Goal: Browse casually

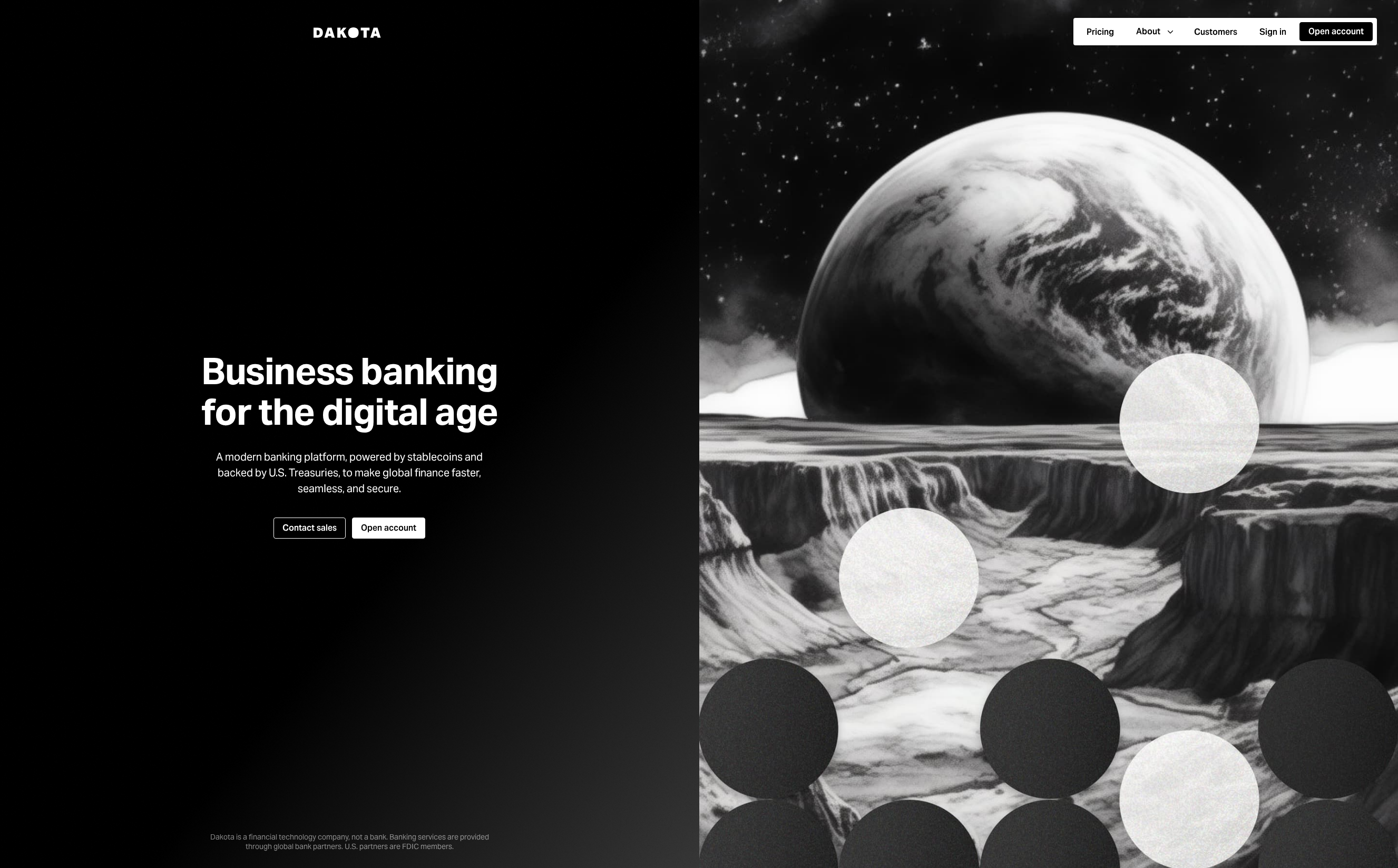
click at [226, 366] on h1 "Business banking for the digital age" at bounding box center [350, 391] width 323 height 81
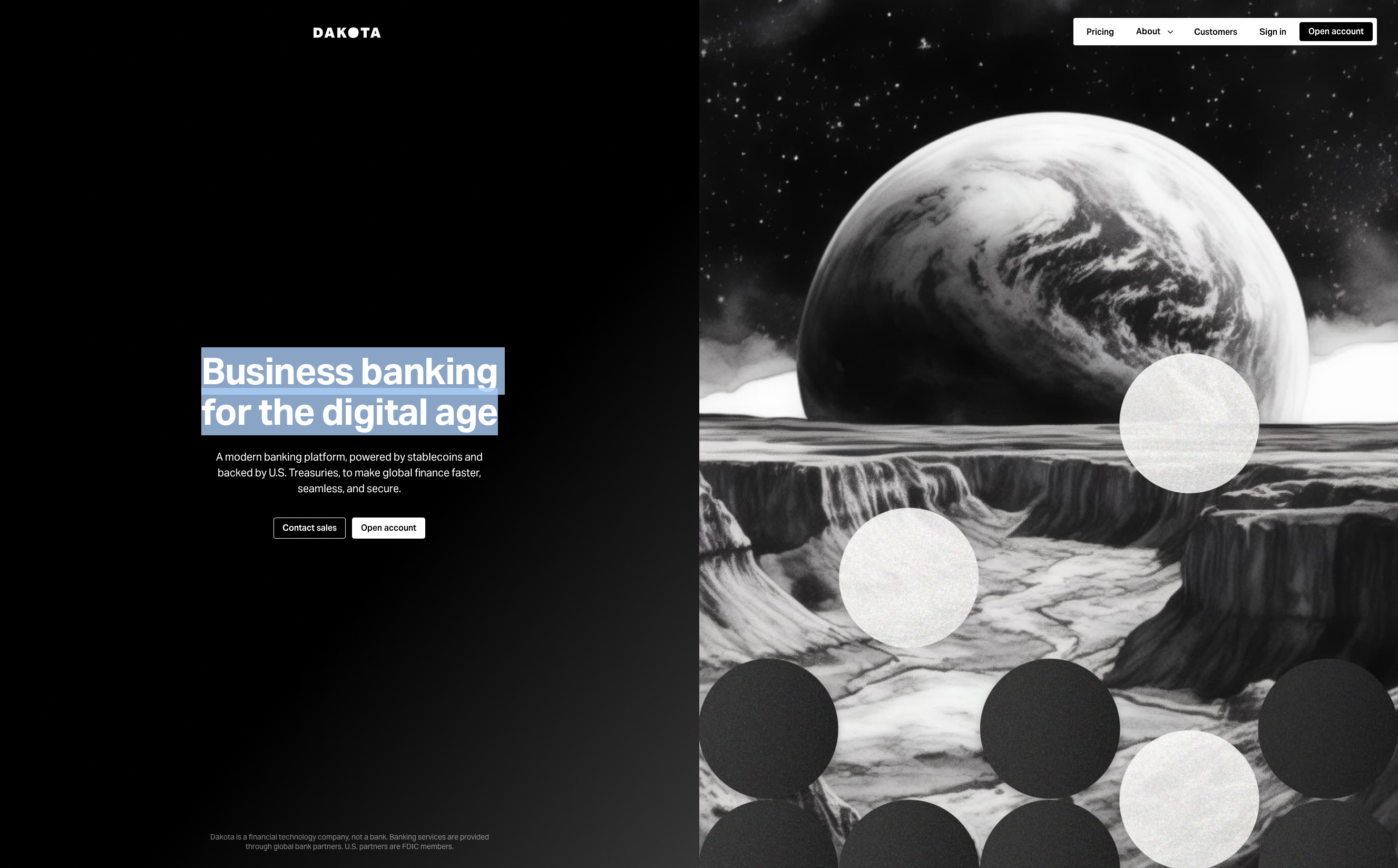
drag, startPoint x: 226, startPoint y: 366, endPoint x: 471, endPoint y: 411, distance: 249.1
click at [471, 411] on h1 "Business banking for the digital age" at bounding box center [350, 391] width 323 height 81
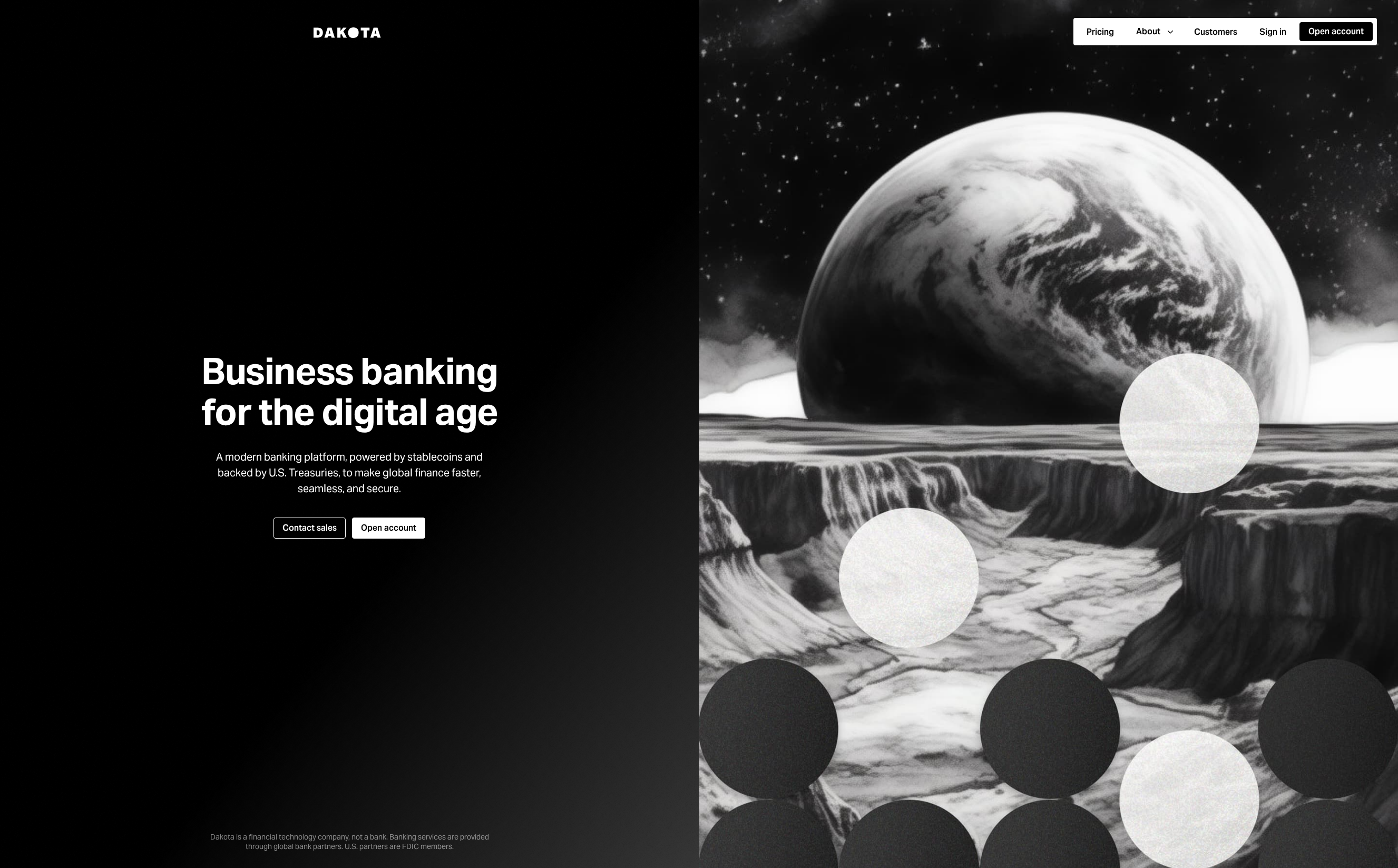
click at [469, 411] on h1 "Business banking for the digital age" at bounding box center [350, 391] width 323 height 81
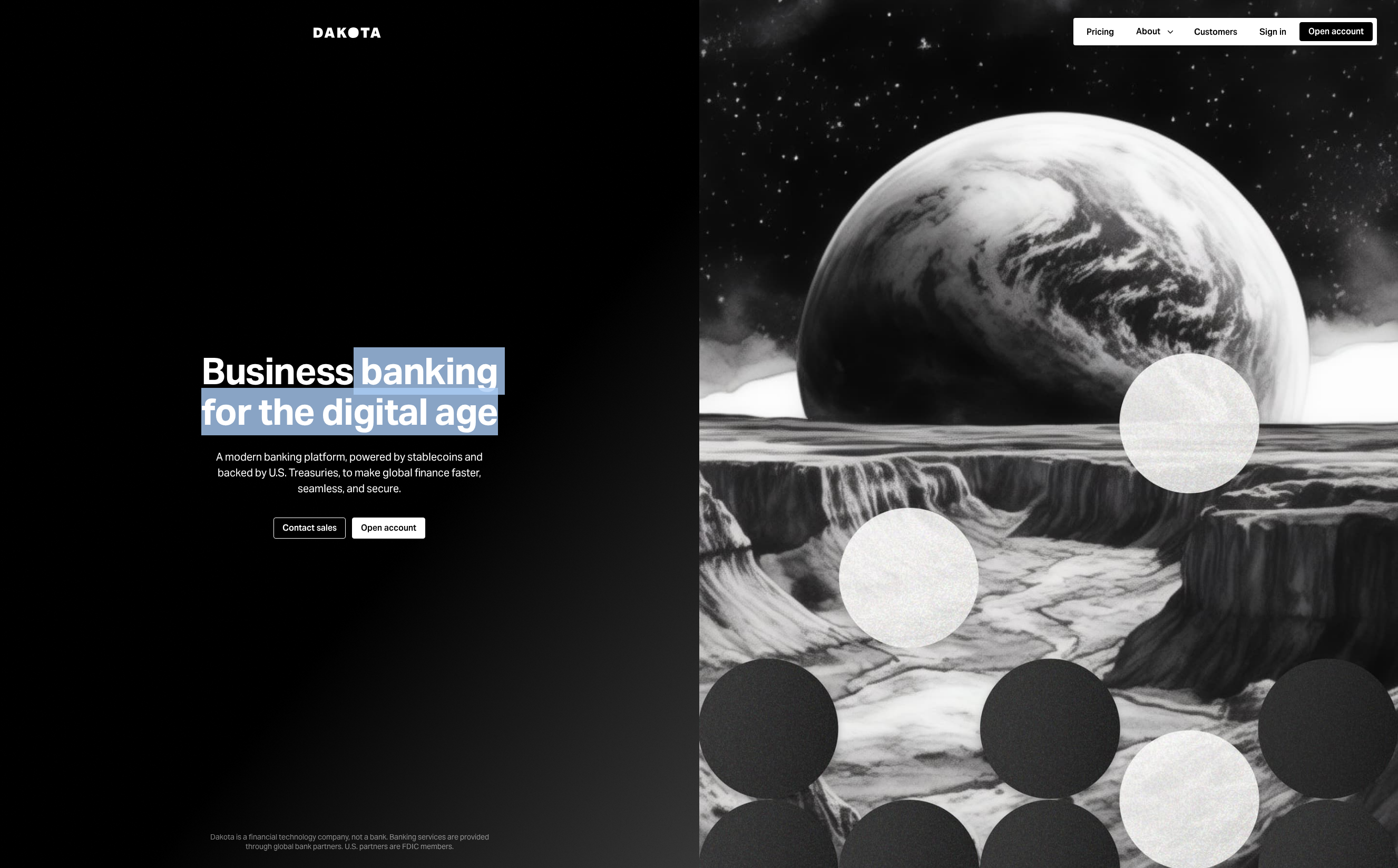
drag, startPoint x: 469, startPoint y: 411, endPoint x: 350, endPoint y: 394, distance: 120.2
click at [350, 394] on h1 "Business banking for the digital age" at bounding box center [350, 391] width 323 height 81
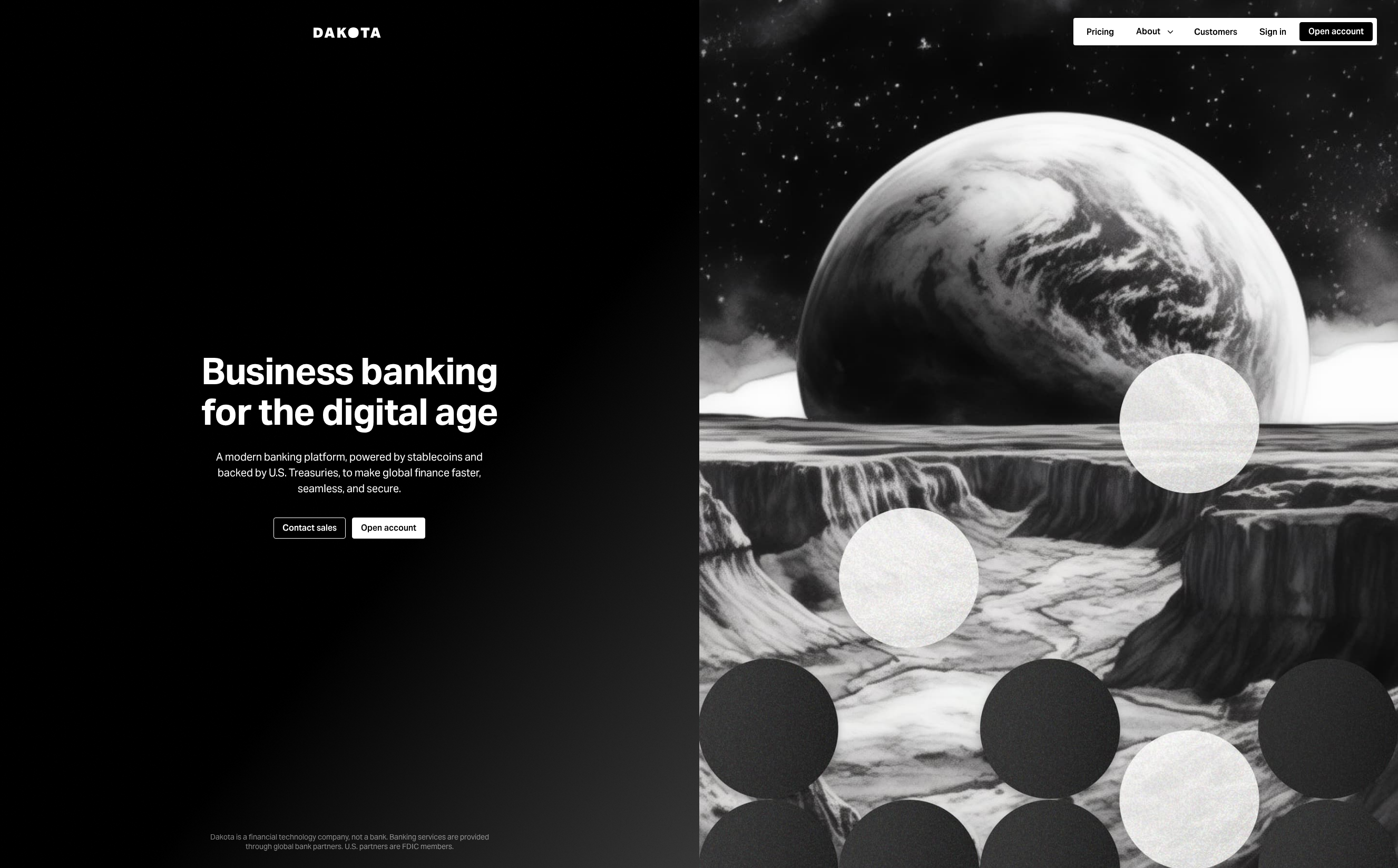
click at [273, 380] on h1 "Business banking for the digital age" at bounding box center [350, 391] width 323 height 81
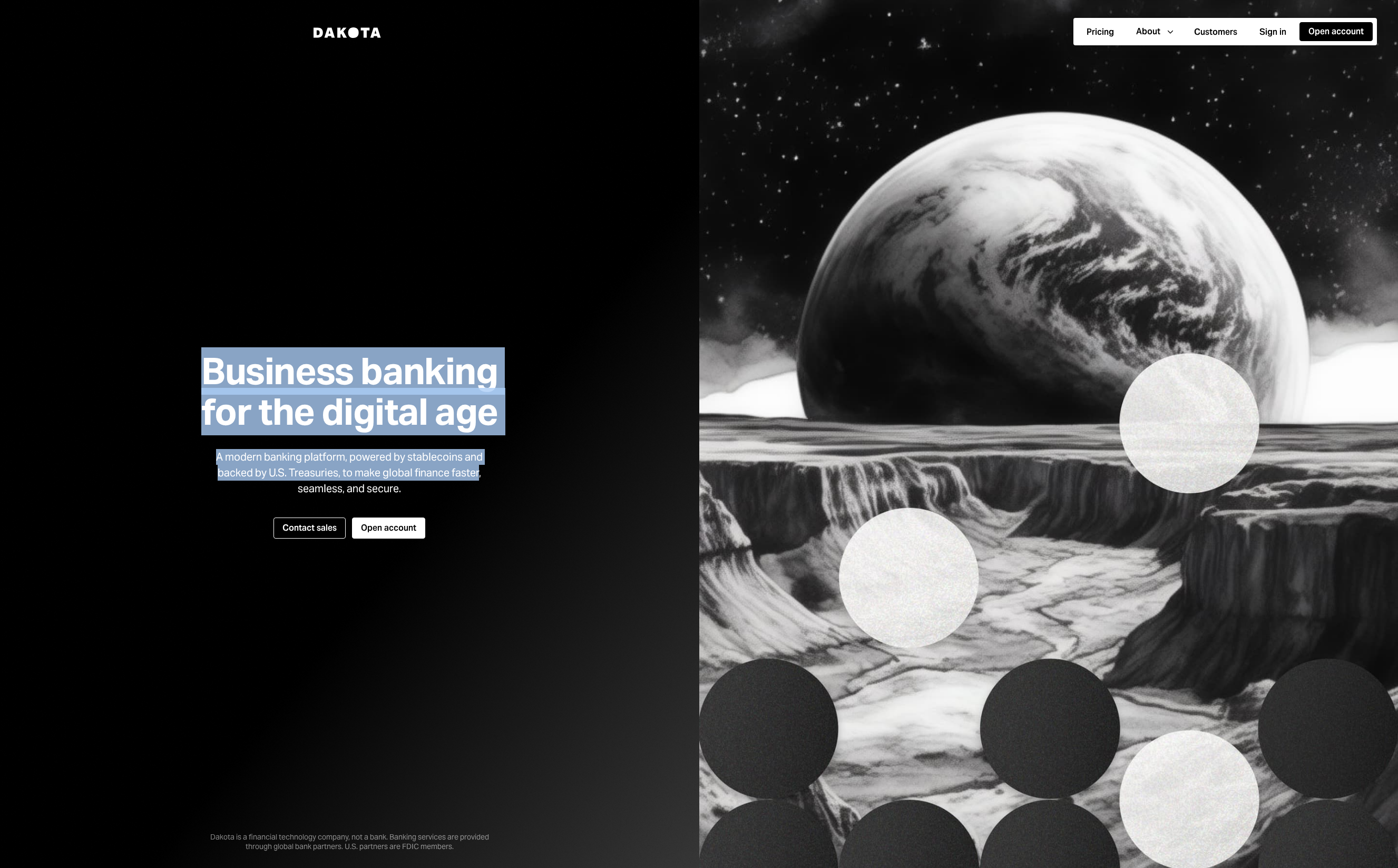
drag, startPoint x: 273, startPoint y: 380, endPoint x: 459, endPoint y: 471, distance: 207.1
click at [459, 471] on div "Business banking for the digital age A modern banking platform, powered by stab…" at bounding box center [350, 434] width 348 height 335
click at [459, 471] on div "A modern banking platform, powered by stablecoins and backed by U.S. Treasuries…" at bounding box center [349, 472] width 285 height 47
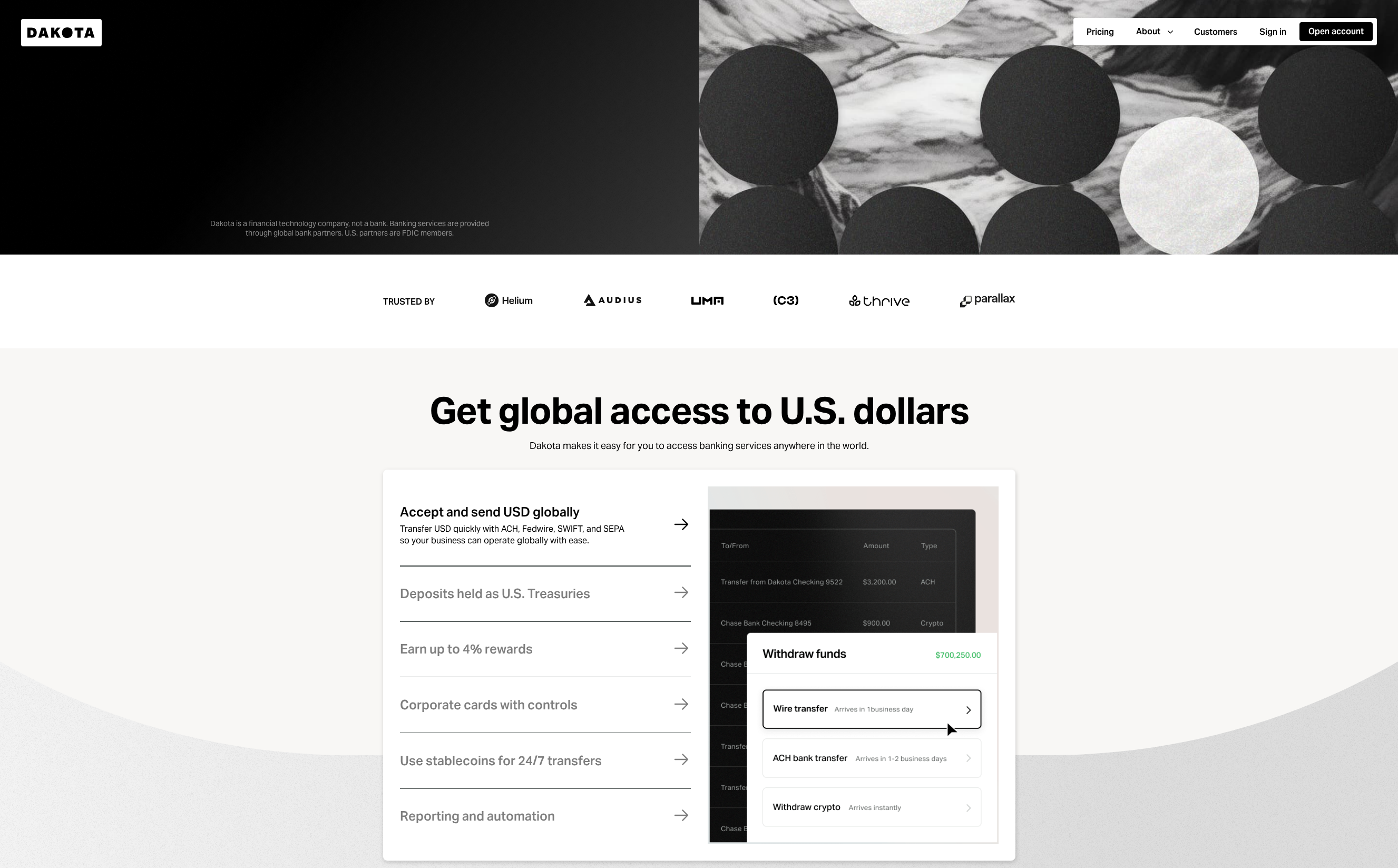
scroll to position [815, 0]
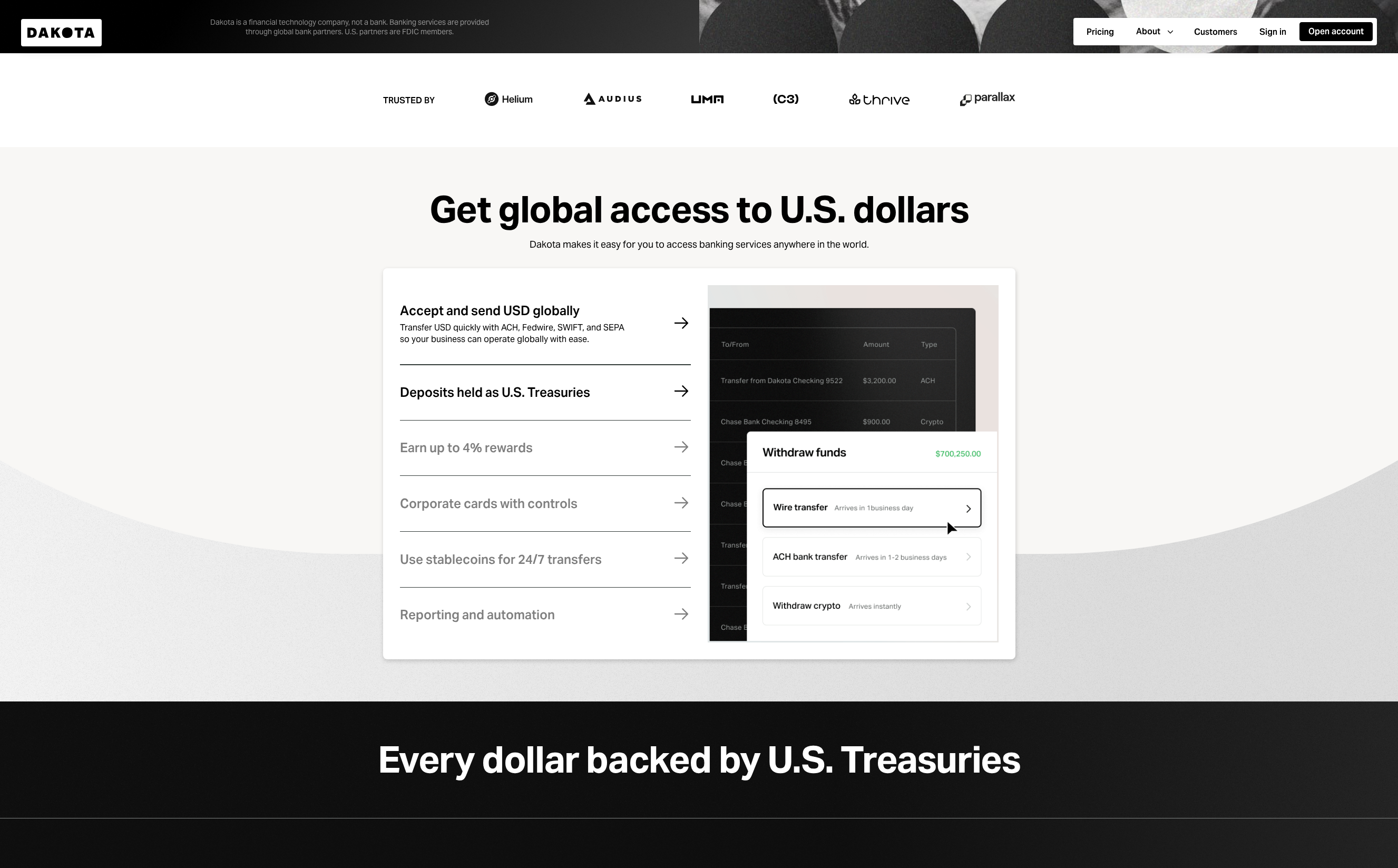
click at [632, 395] on div "Deposits held as U.S. Treasuries Funds are fully backed by U.S. Treasuries and …" at bounding box center [545, 393] width 291 height 52
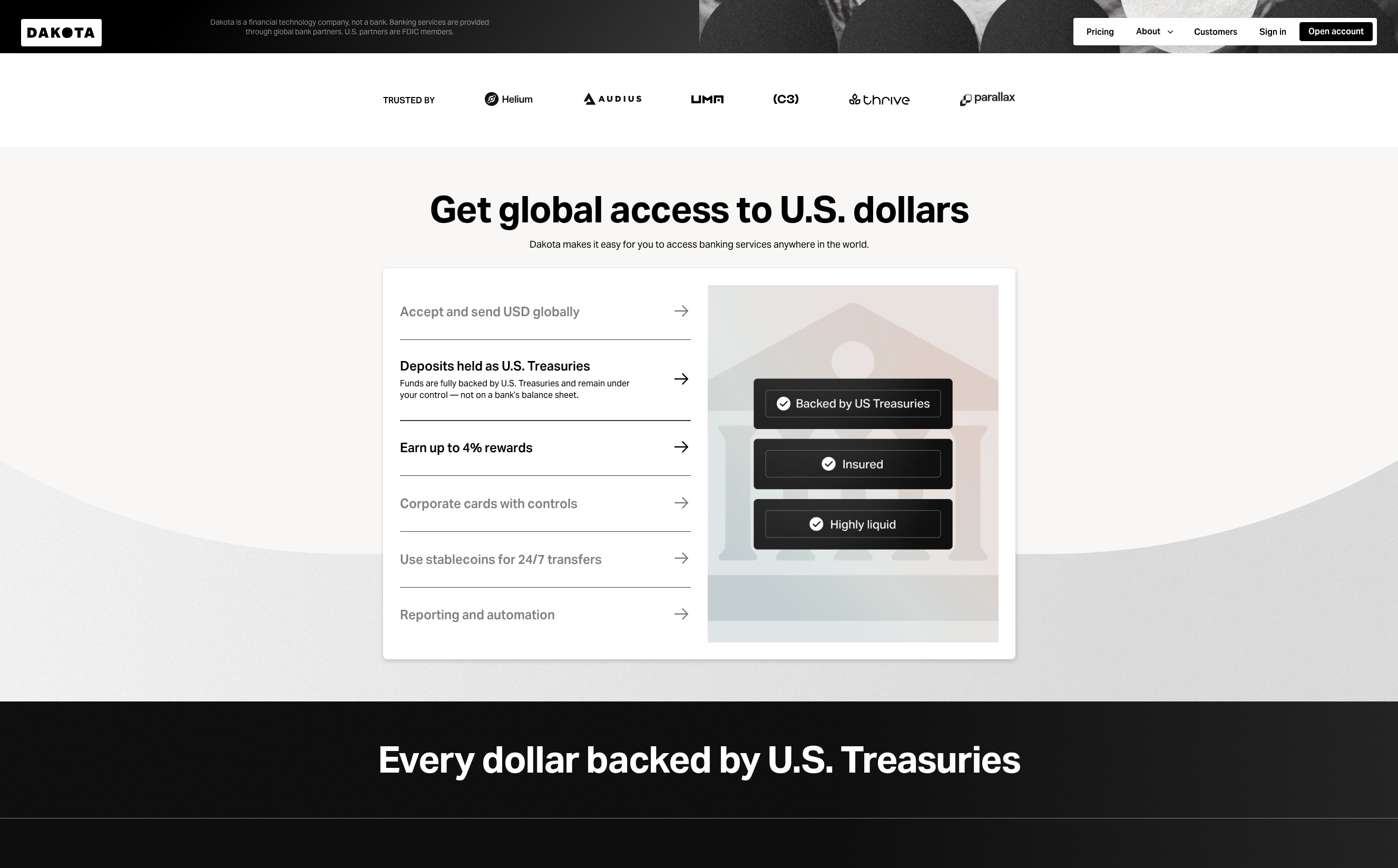
click at [535, 473] on div "Earn up to 4% rewards Earn rewards on your Dakota balance. For higher returns, …" at bounding box center [545, 448] width 291 height 52
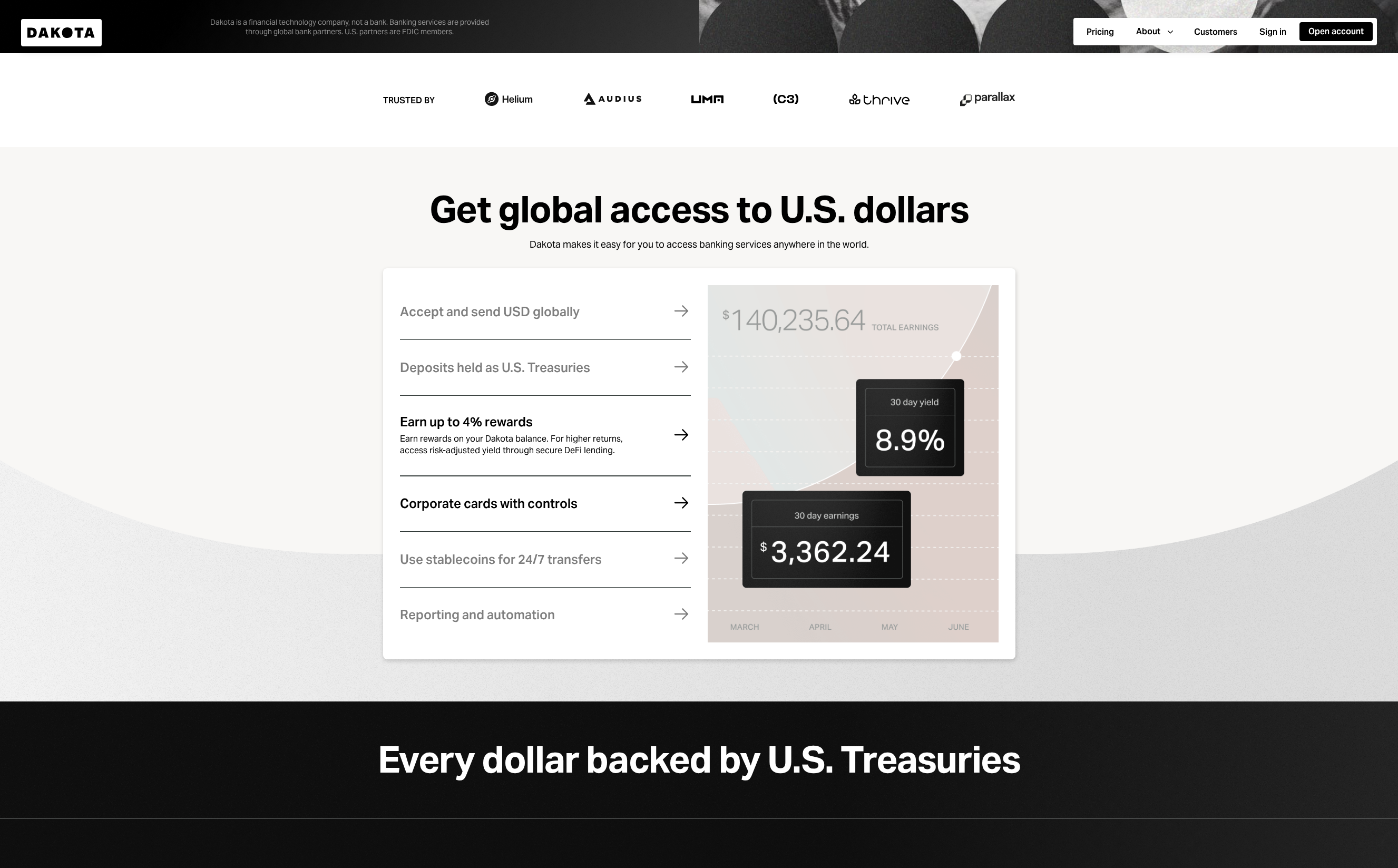
click at [514, 508] on div "Corporate cards with controls" at bounding box center [489, 504] width 177 height 14
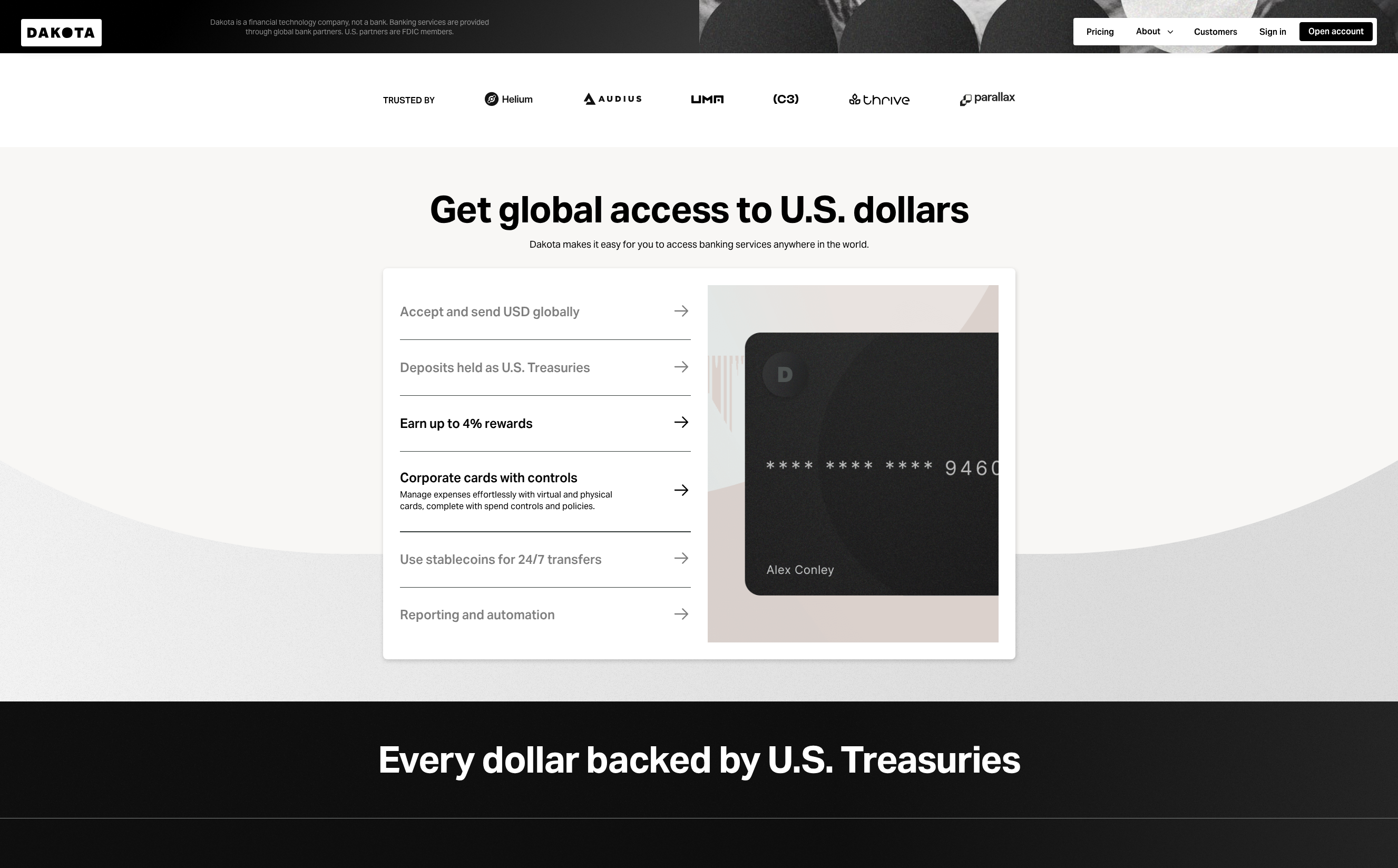
click at [519, 438] on div "Earn up to 4% rewards Earn rewards on your Dakota balance. For higher returns, …" at bounding box center [545, 424] width 291 height 52
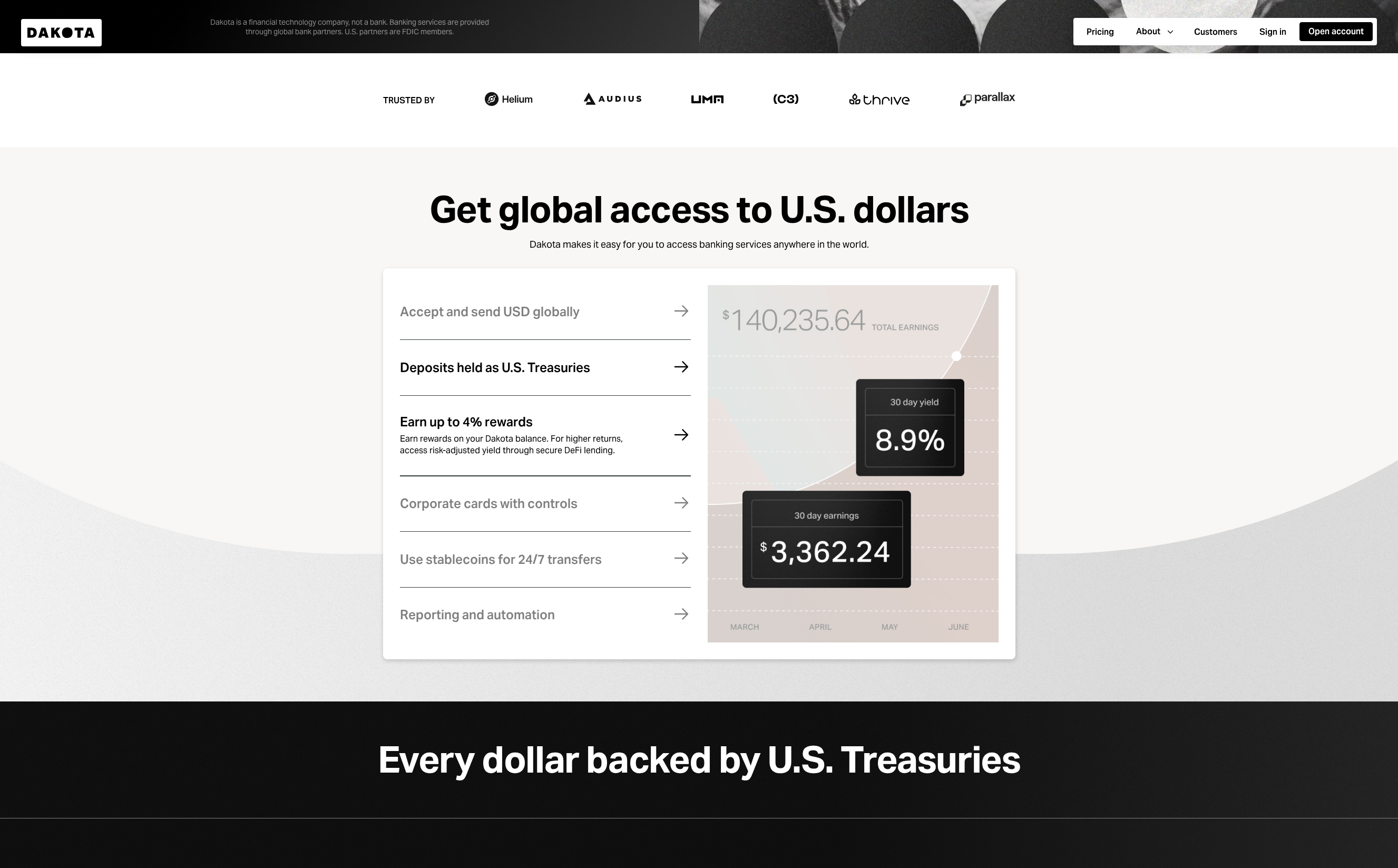
click at [504, 370] on div "Deposits held as U.S. Treasuries" at bounding box center [495, 367] width 190 height 14
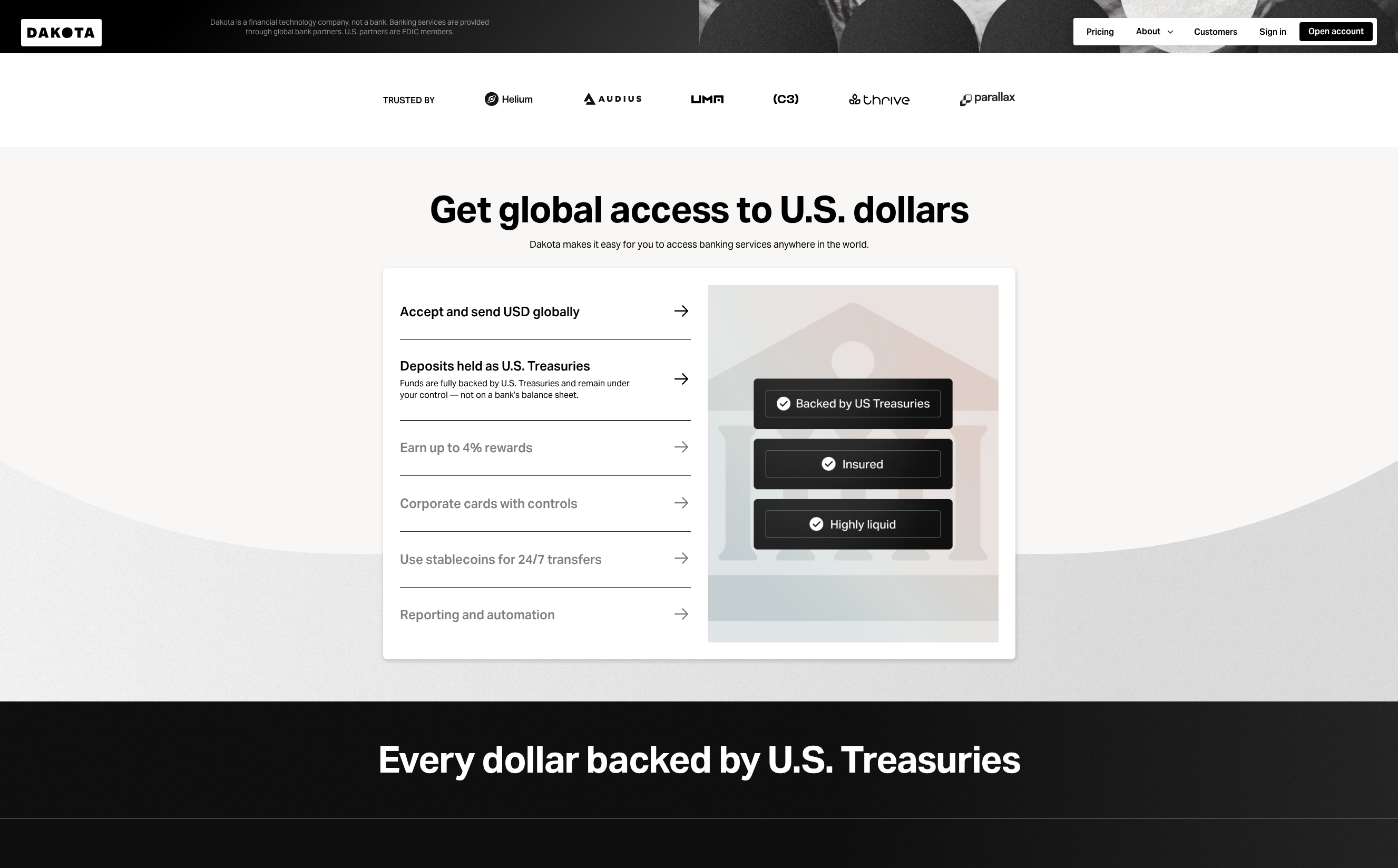
click at [498, 327] on div "Accept and send USD globally Transfer USD quickly with ACH, Fedwire, SWIFT, and…" at bounding box center [545, 312] width 291 height 52
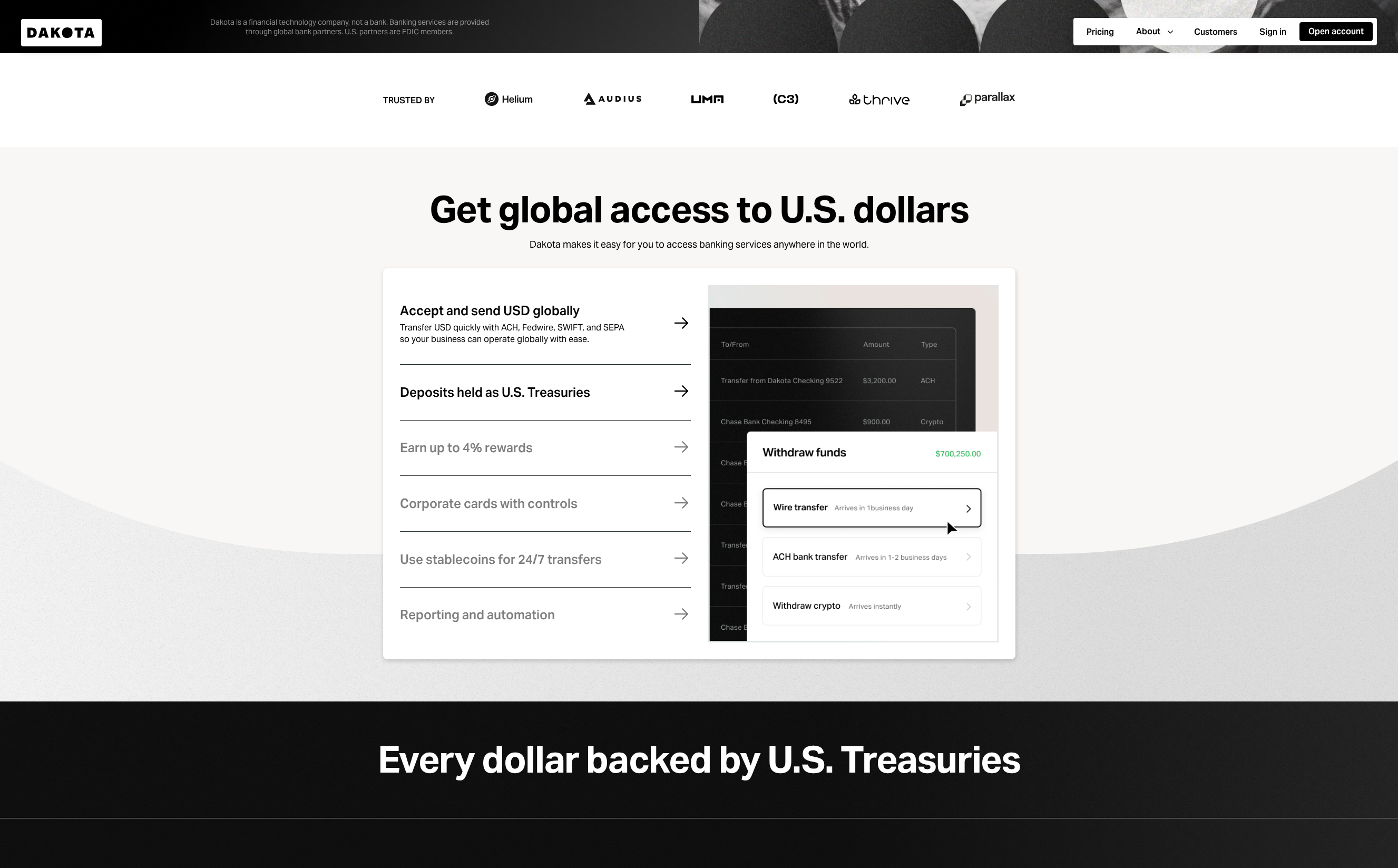
click at [505, 387] on div "Deposits held as U.S. Treasuries" at bounding box center [495, 392] width 190 height 14
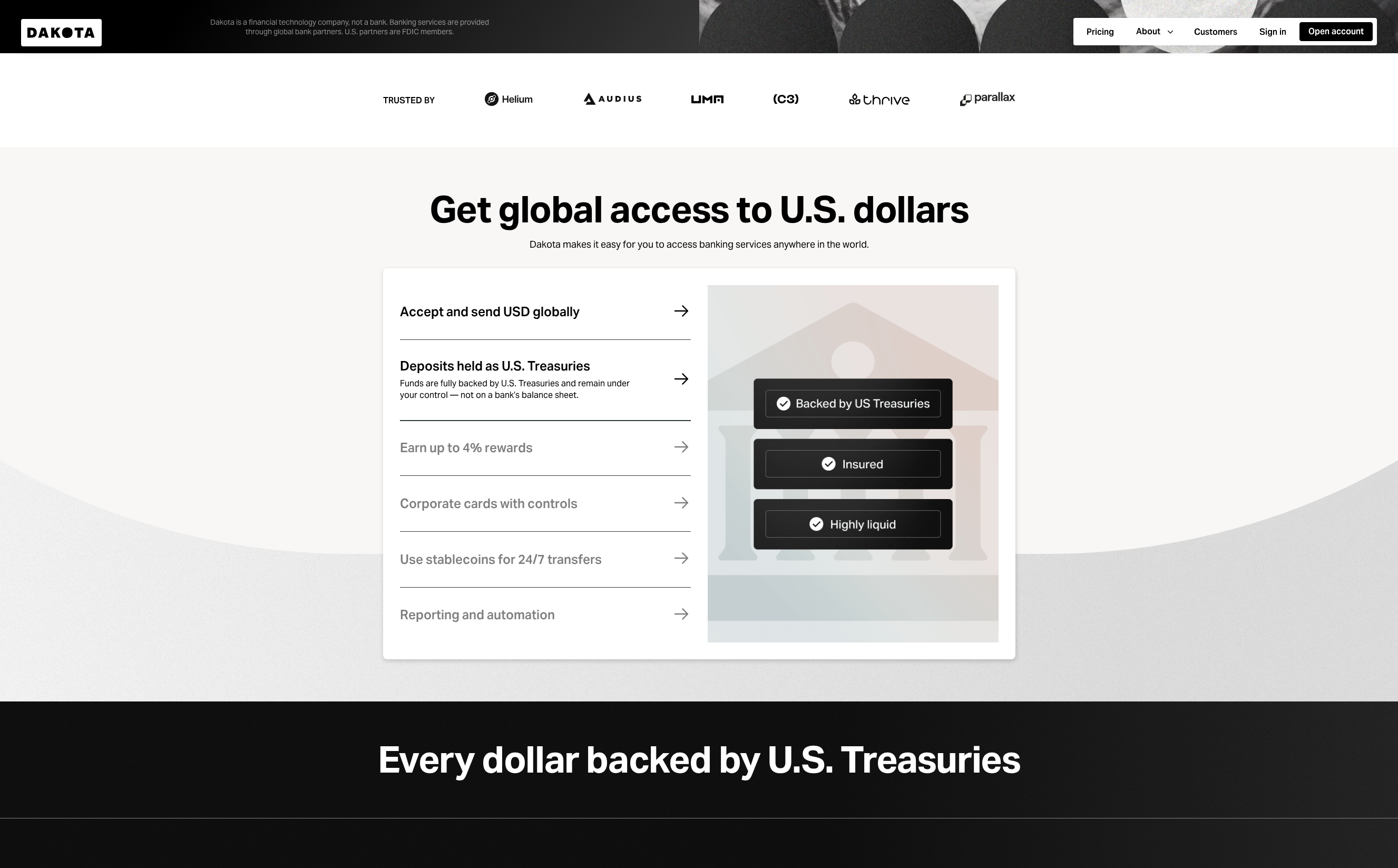
click at [504, 323] on div "Accept and send USD globally Transfer USD quickly with ACH, Fedwire, SWIFT, and…" at bounding box center [545, 312] width 291 height 52
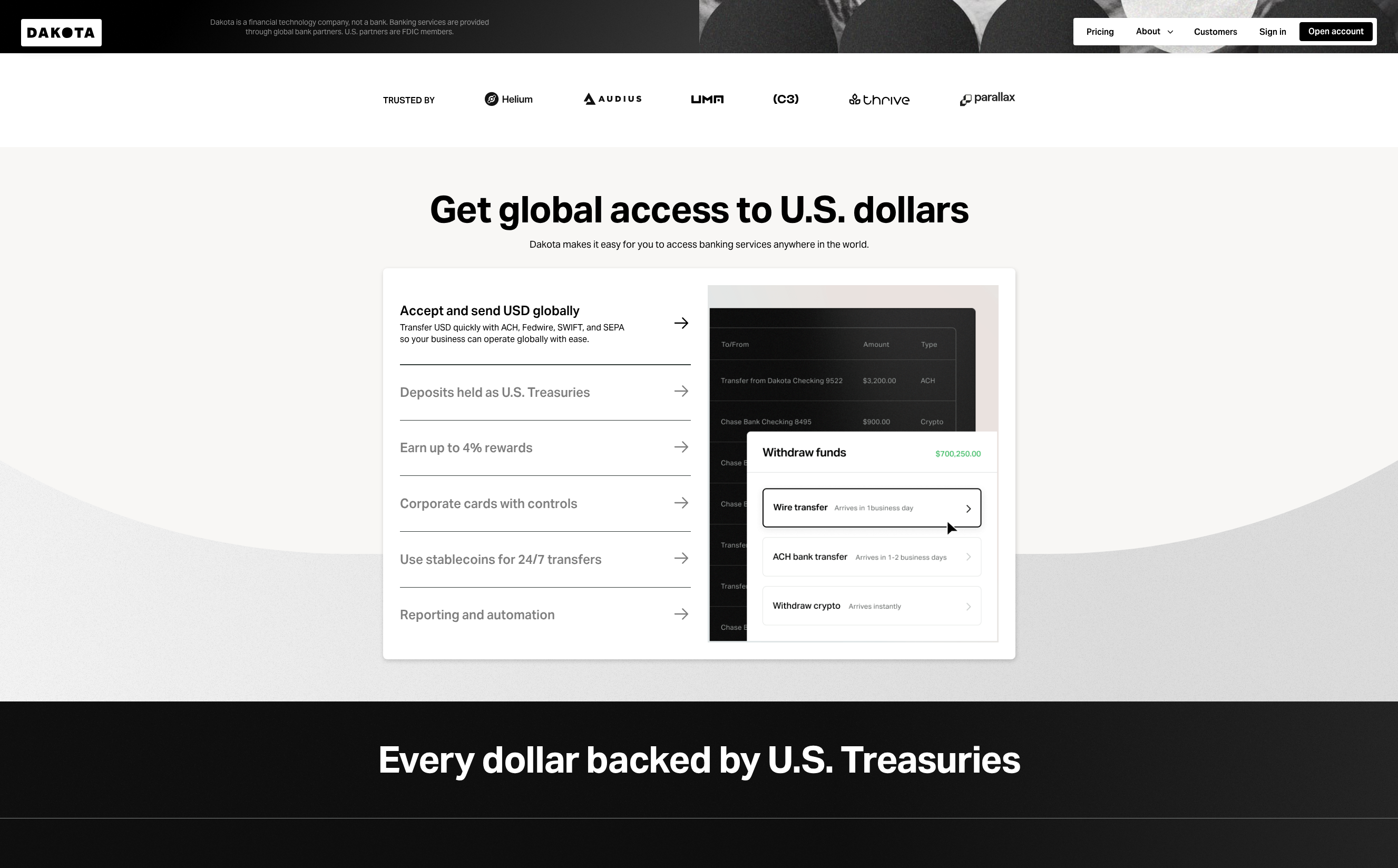
click at [354, 348] on div "Get global access to U.S. dollars Dakota makes it easy for you to access bankin…" at bounding box center [698, 424] width 1313 height 470
click at [477, 399] on div "Deposits held as U.S. Treasuries" at bounding box center [495, 392] width 190 height 14
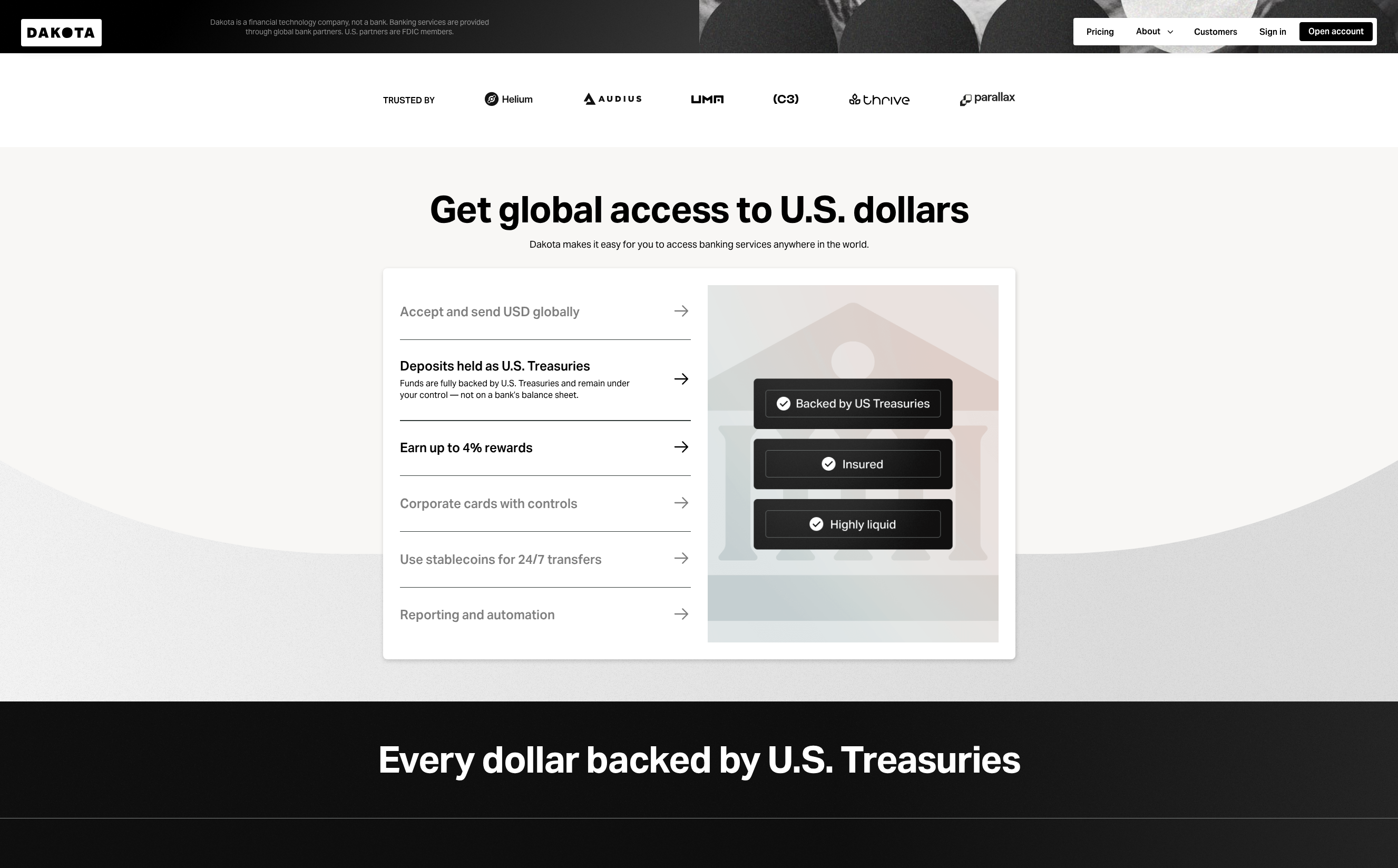
click at [507, 460] on div "Earn up to 4% rewards Earn rewards on your Dakota balance. For higher returns, …" at bounding box center [545, 448] width 291 height 52
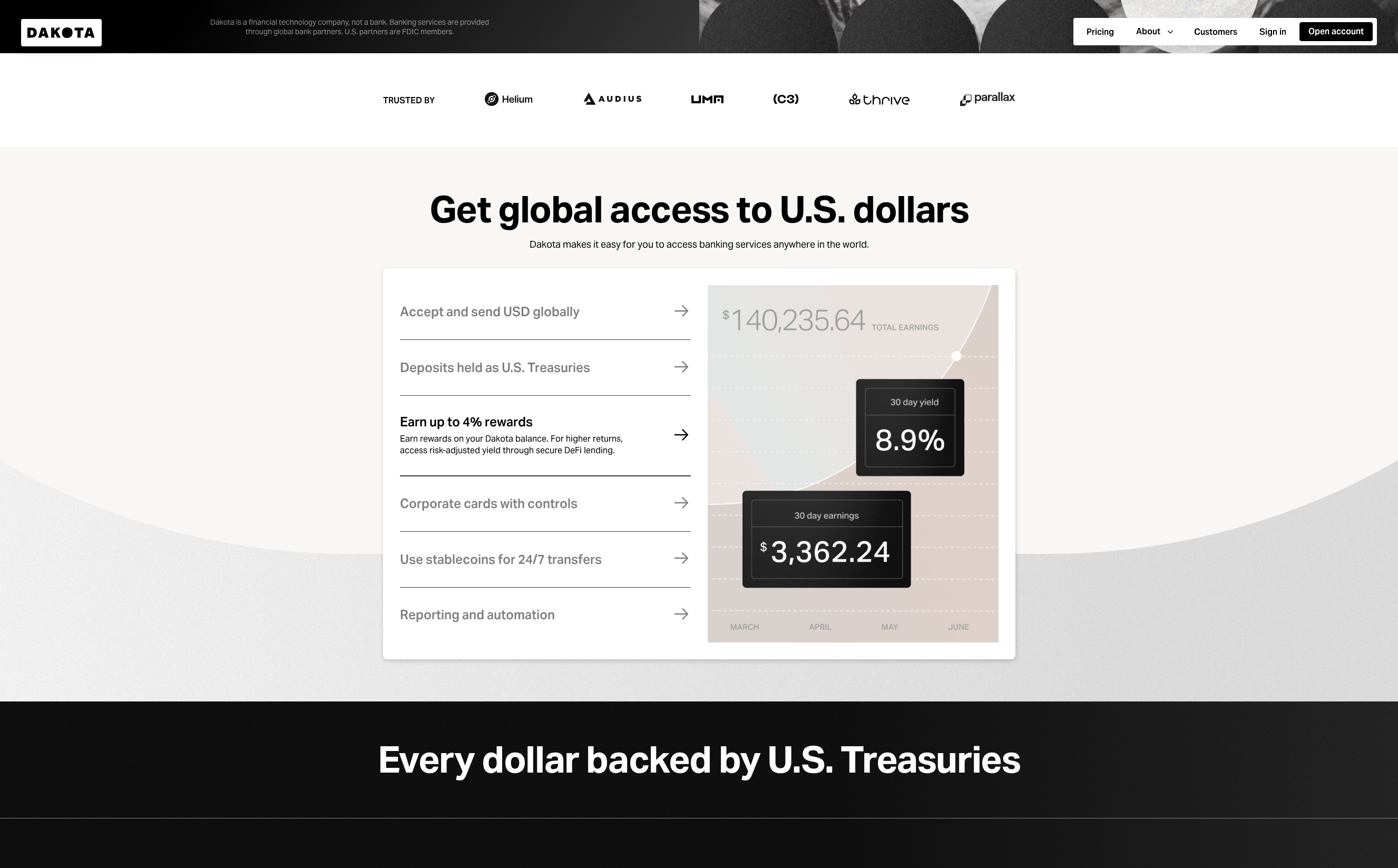
click at [349, 534] on div "Get global access to U.S. dollars Dakota makes it easy for you to access bankin…" at bounding box center [698, 424] width 1313 height 470
click at [270, 358] on div "Get global access to U.S. dollars Dakota makes it easy for you to access bankin…" at bounding box center [698, 424] width 1313 height 470
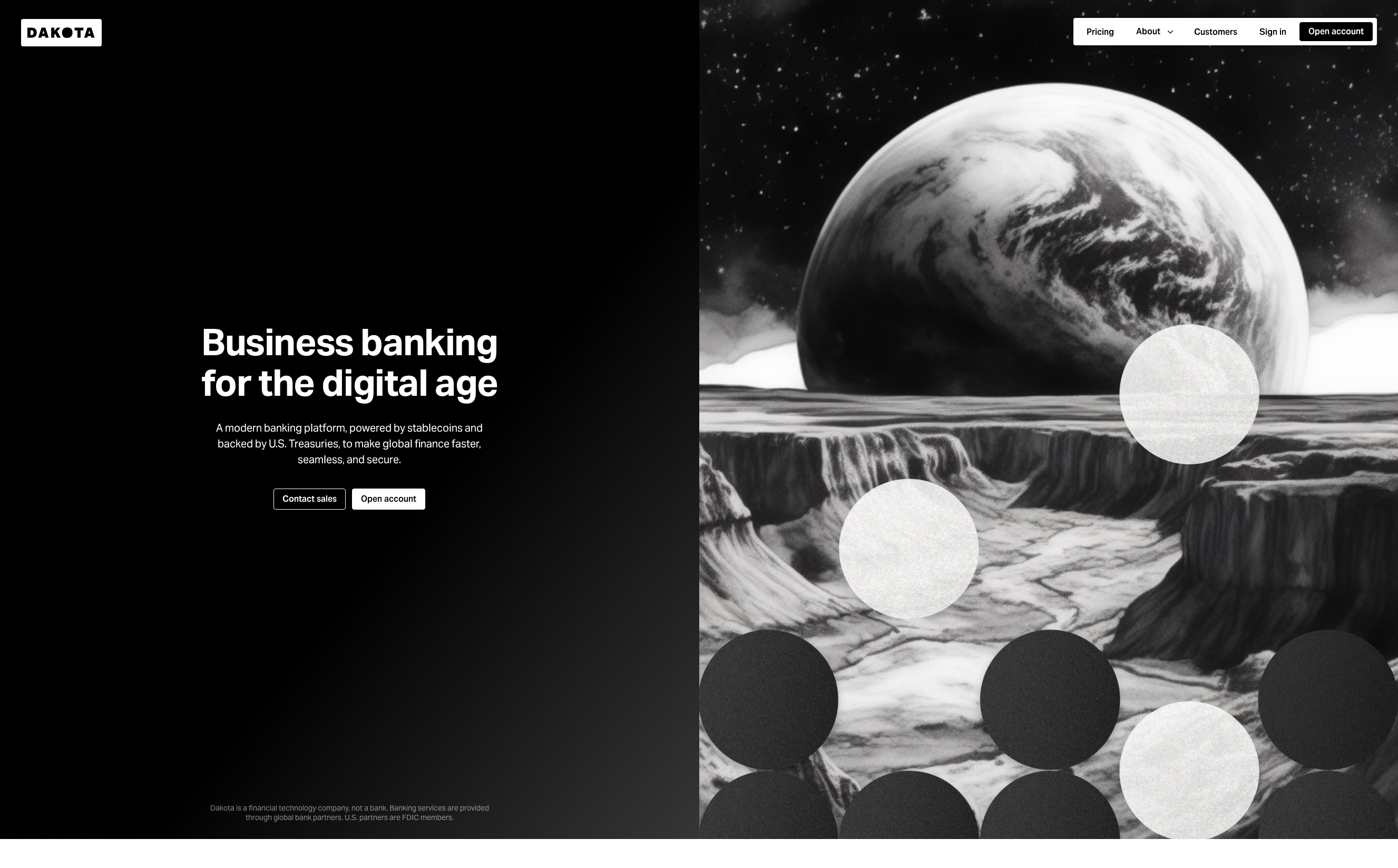
scroll to position [161, 0]
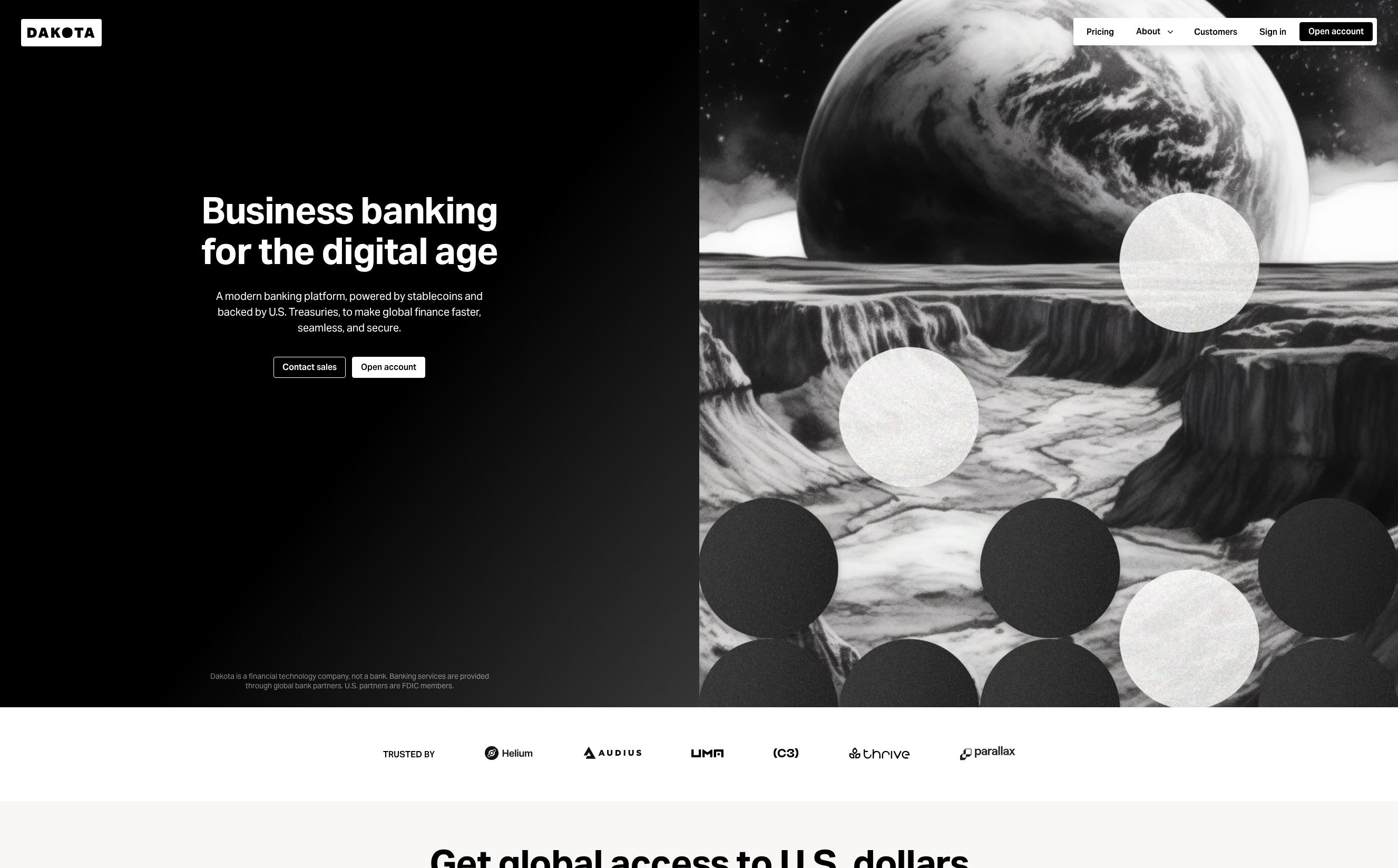
drag, startPoint x: 584, startPoint y: 339, endPoint x: 586, endPoint y: 333, distance: 6.3
